Goal: Transaction & Acquisition: Purchase product/service

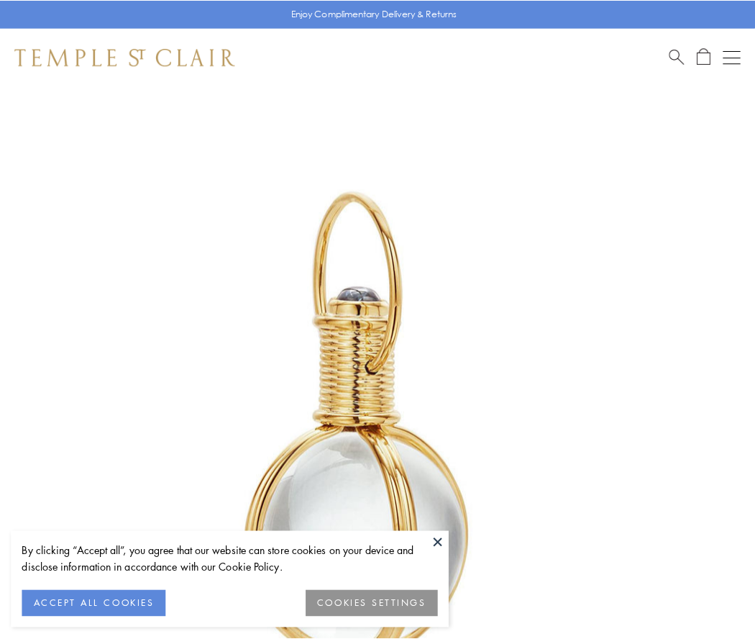
scroll to position [375, 0]
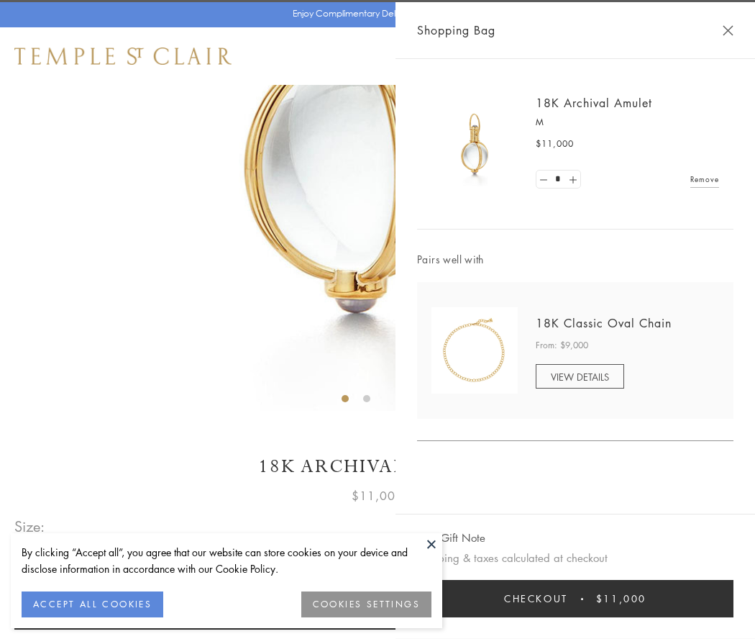
click at [575, 598] on button "Checkout $11,000" at bounding box center [575, 598] width 316 height 37
